Goal: Transaction & Acquisition: Purchase product/service

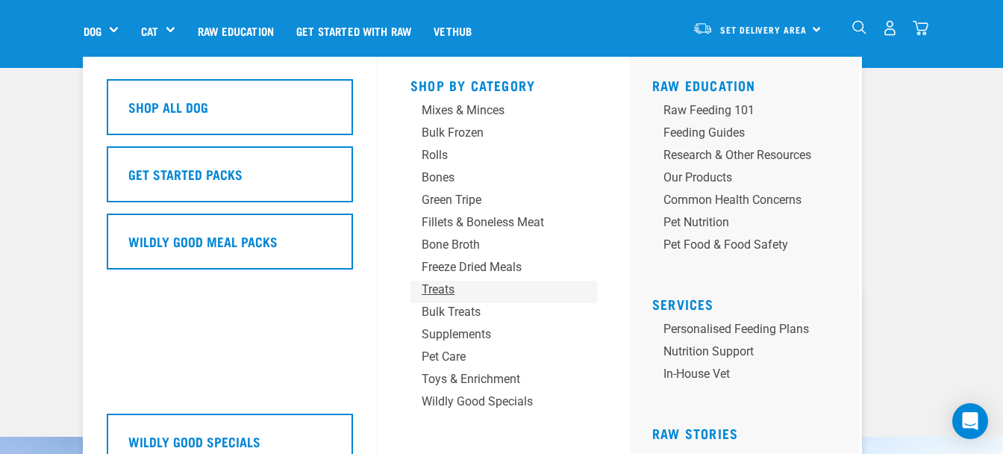
scroll to position [72, 0]
click at [487, 382] on div "Toys & Enrichment" at bounding box center [492, 379] width 140 height 18
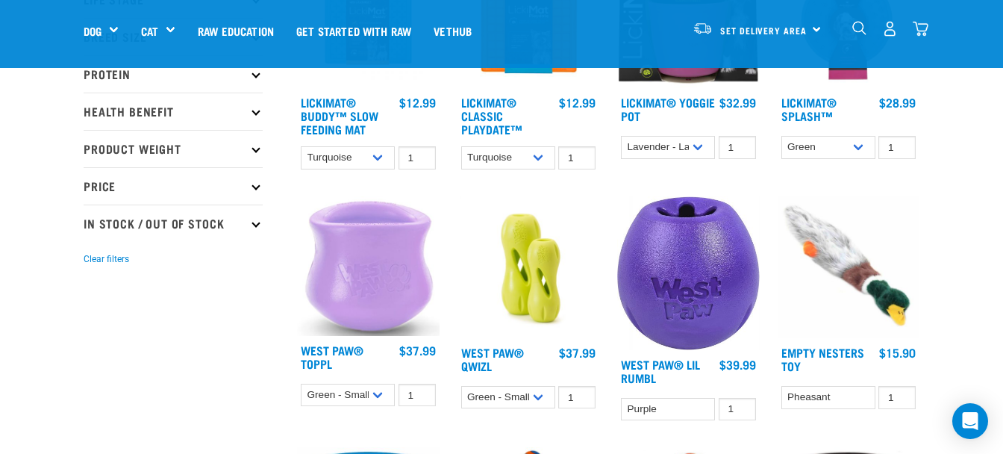
scroll to position [331, 0]
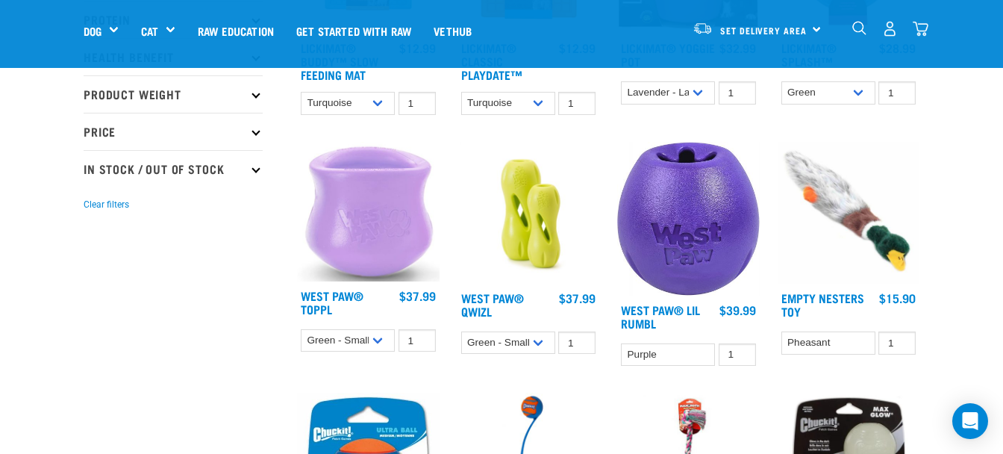
click at [355, 226] on img at bounding box center [368, 212] width 143 height 140
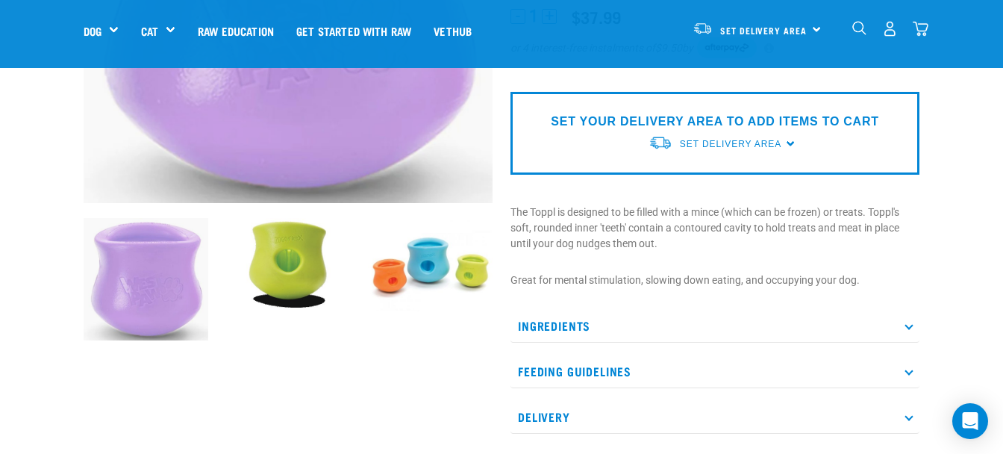
scroll to position [317, 0]
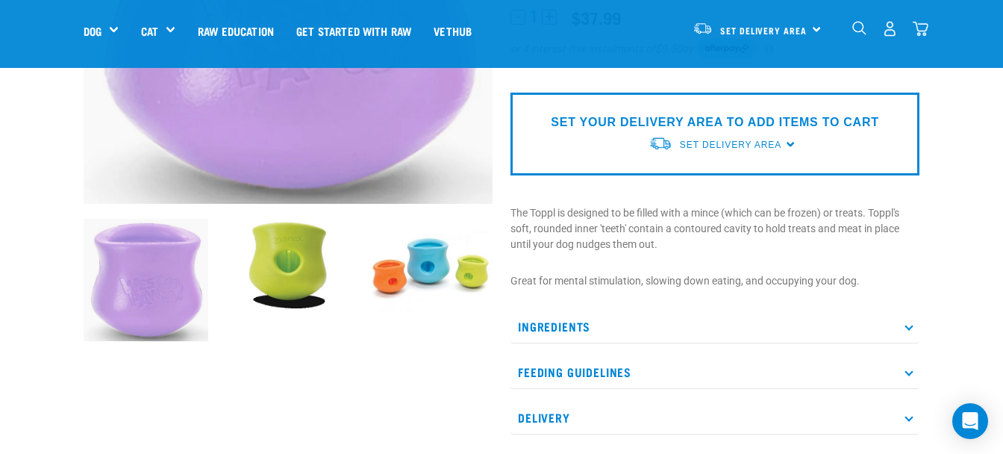
click at [916, 362] on p "Feeding Guidelines" at bounding box center [714, 372] width 409 height 34
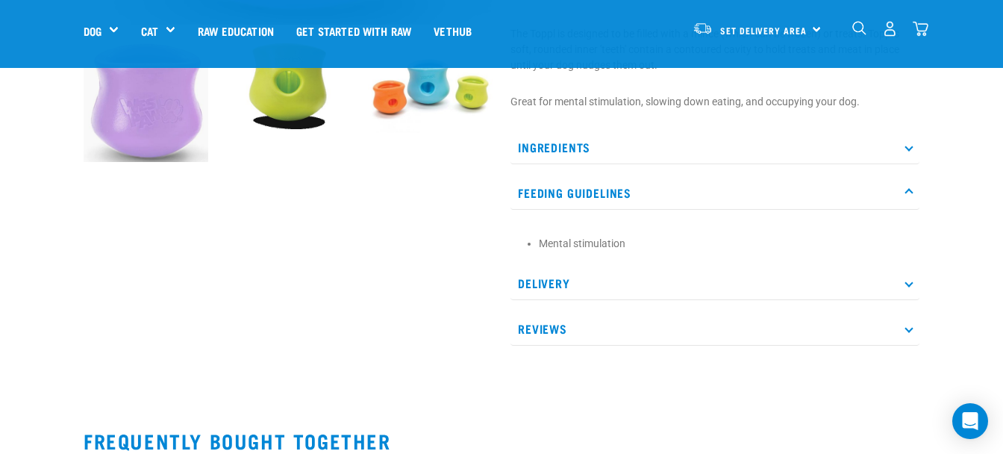
scroll to position [516, 0]
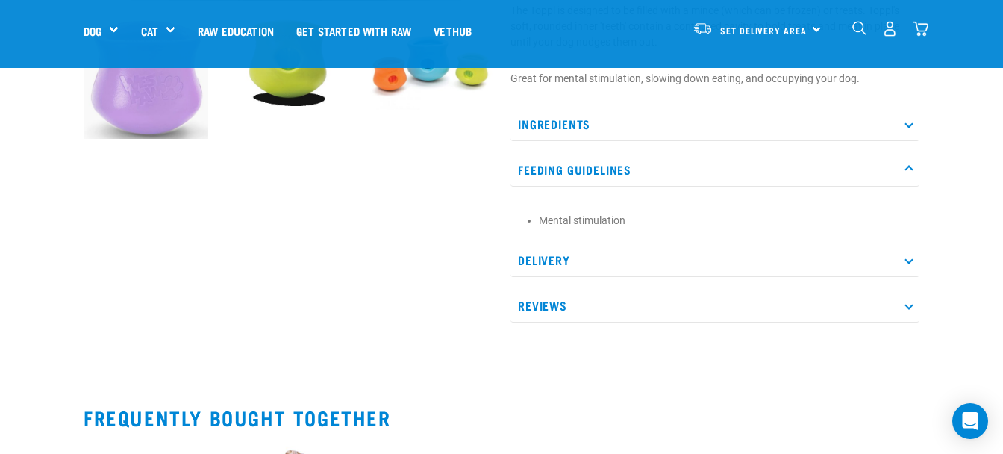
click at [911, 302] on p "Reviews" at bounding box center [714, 306] width 409 height 34
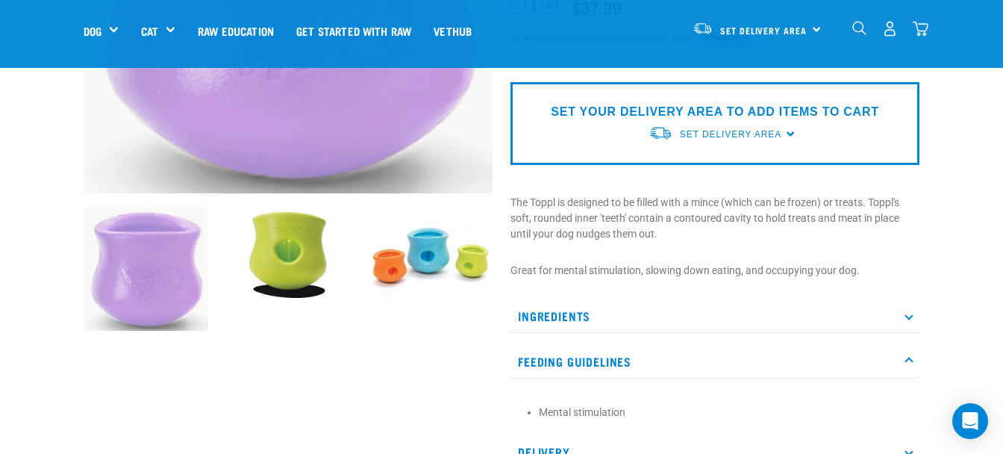
scroll to position [319, 0]
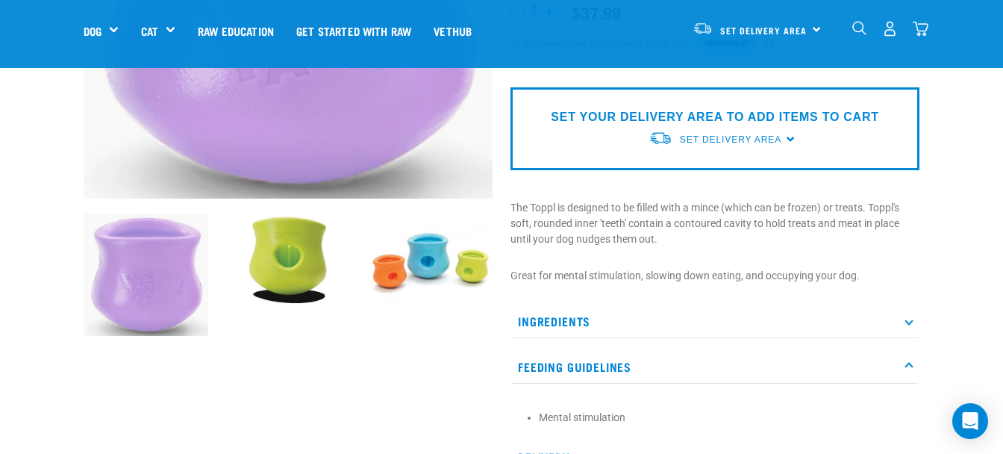
click at [282, 263] on img at bounding box center [288, 259] width 125 height 93
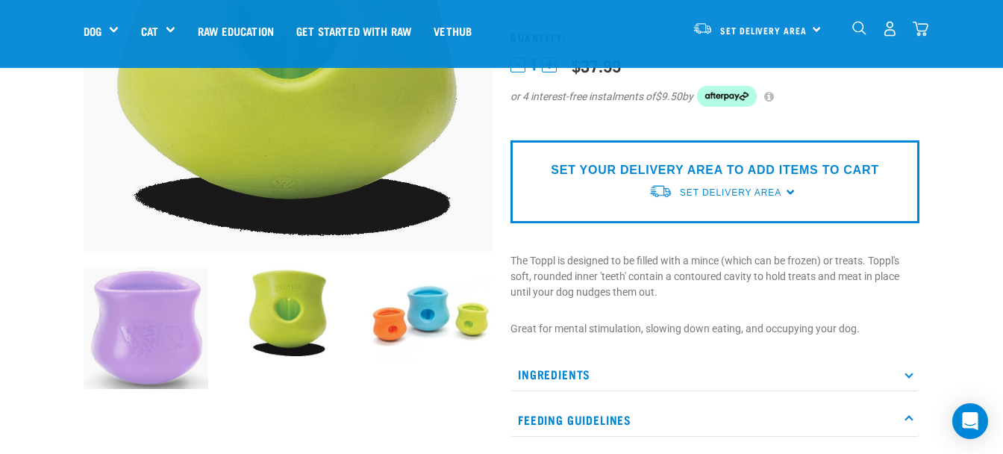
scroll to position [319, 0]
